Goal: Transaction & Acquisition: Purchase product/service

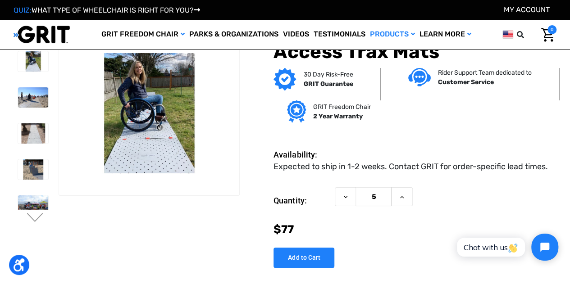
scroll to position [45, 0]
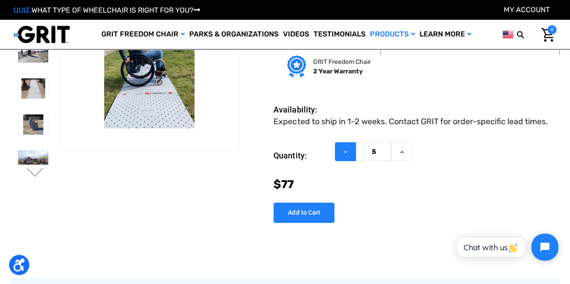
click at [347, 151] on icon at bounding box center [345, 152] width 7 height 7
click at [372, 151] on input "5" at bounding box center [374, 151] width 36 height 19
drag, startPoint x: 380, startPoint y: 154, endPoint x: 357, endPoint y: 155, distance: 23.0
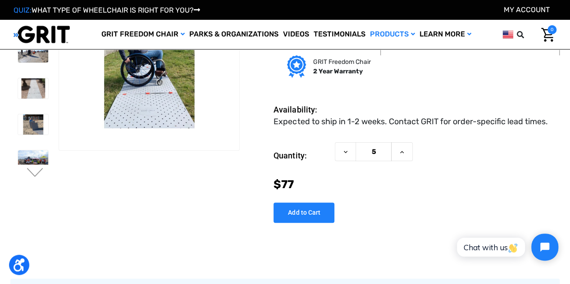
click at [357, 155] on input "5" at bounding box center [374, 151] width 36 height 19
click at [425, 183] on div "Now: $77" at bounding box center [415, 184] width 283 height 17
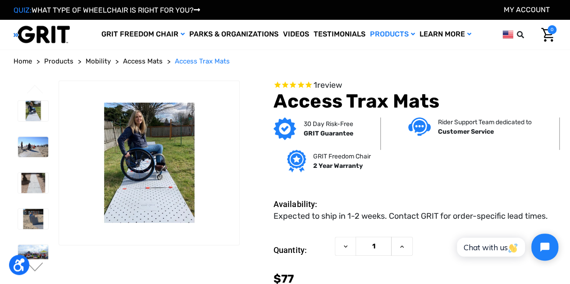
scroll to position [90, 0]
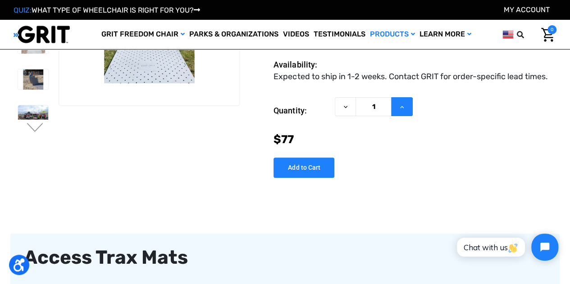
click at [407, 105] on button "Increase Quantity of Access Trax Mats" at bounding box center [402, 106] width 22 height 19
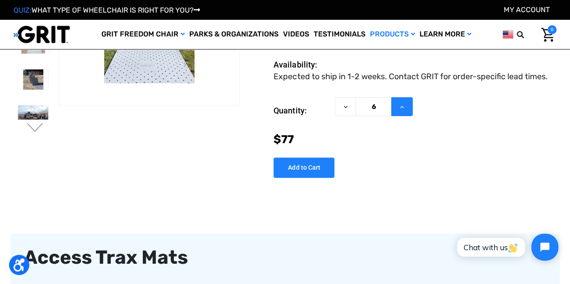
click at [407, 105] on button "Increase Quantity of Access Trax Mats" at bounding box center [402, 106] width 22 height 19
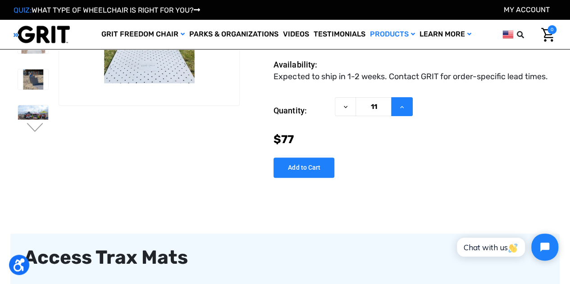
click at [407, 105] on button "Increase Quantity of Access Trax Mats" at bounding box center [402, 106] width 22 height 19
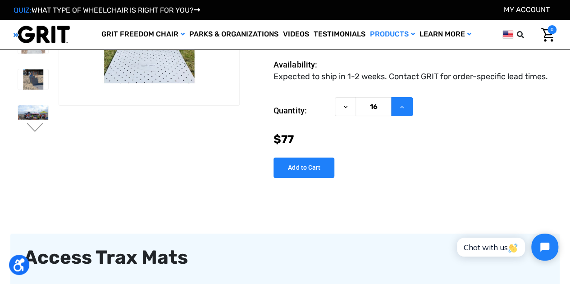
click at [407, 105] on button "Increase Quantity of Access Trax Mats" at bounding box center [402, 106] width 22 height 19
type input "20"
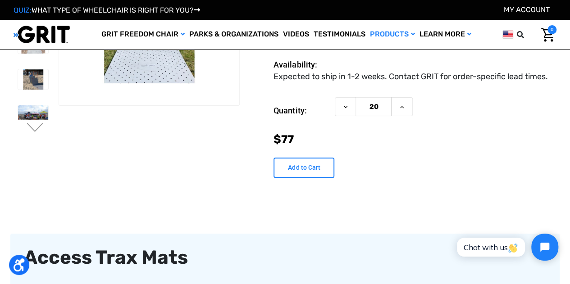
click at [297, 169] on input "Add to Cart" at bounding box center [304, 168] width 61 height 20
type input "Add to Cart"
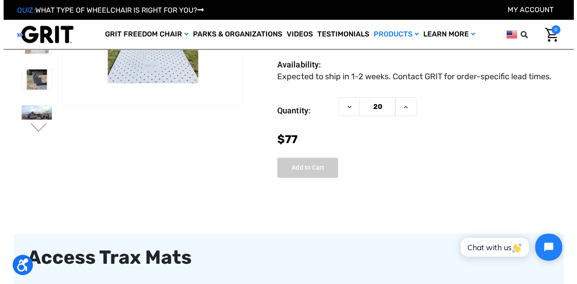
scroll to position [89, 0]
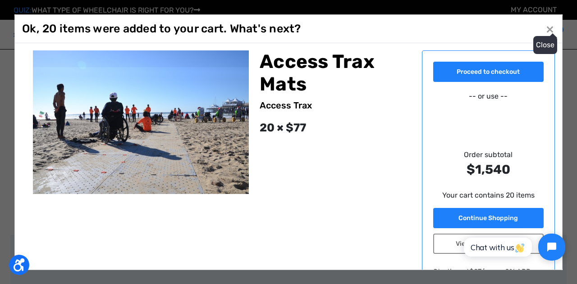
click at [551, 28] on span "×" at bounding box center [550, 28] width 8 height 17
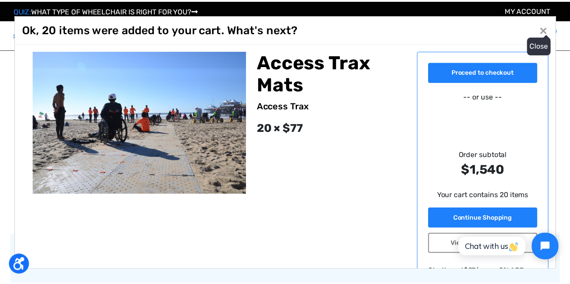
scroll to position [90, 0]
